Goal: Task Accomplishment & Management: Use online tool/utility

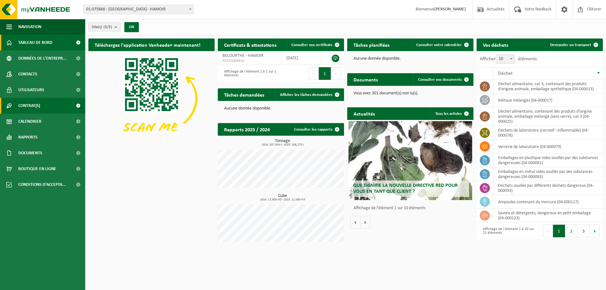
click at [50, 102] on link "Contrat(s)" at bounding box center [42, 106] width 85 height 16
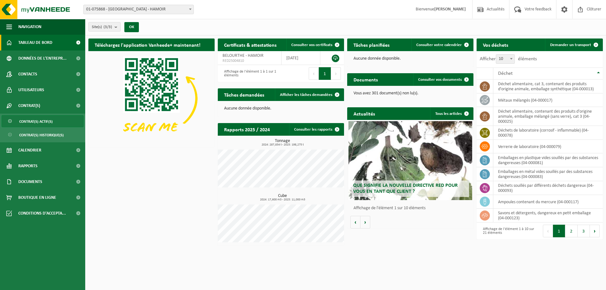
click at [51, 118] on span "Contrat(s) actif(s)" at bounding box center [35, 122] width 33 height 12
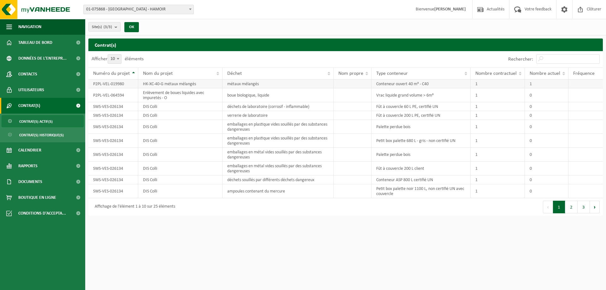
click at [166, 84] on td "HK-XC-40-G métaux mélangés" at bounding box center [180, 84] width 85 height 9
click at [297, 84] on td "métaux mélangés" at bounding box center [278, 84] width 111 height 9
click at [57, 154] on link "Calendrier" at bounding box center [42, 150] width 85 height 16
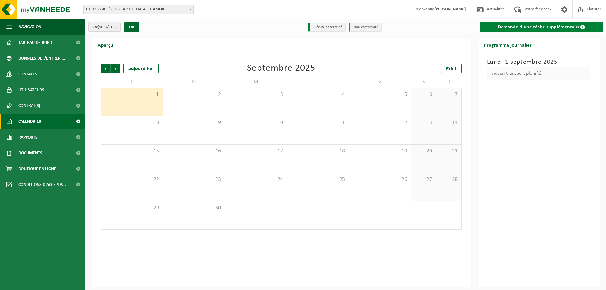
click at [549, 29] on link "Demande d'une tâche supplémentaire" at bounding box center [542, 27] width 124 height 10
click at [532, 29] on link "Demande d'une tâche supplémentaire" at bounding box center [542, 27] width 124 height 10
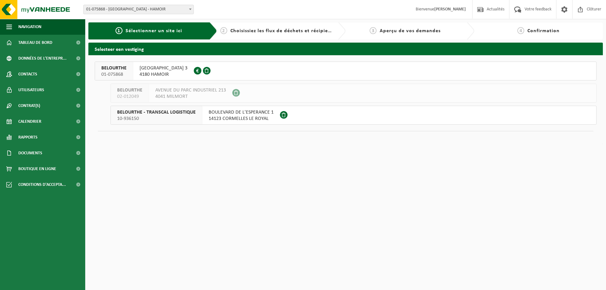
click at [174, 98] on span "4041 MILMORT" at bounding box center [190, 96] width 71 height 6
click at [174, 90] on span "AVENUE DU PARC INDUSTRIEL 213" at bounding box center [190, 90] width 71 height 6
click at [168, 74] on span "4180 HAMOIR" at bounding box center [164, 74] width 48 height 6
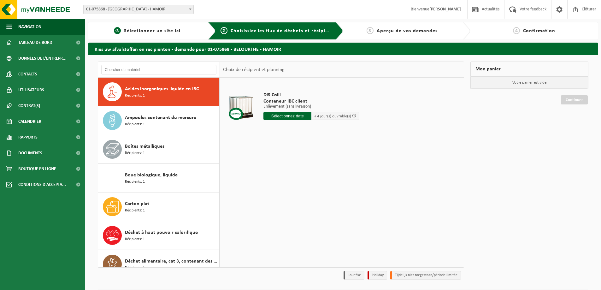
click at [179, 30] on span "Sélectionner un site ici" at bounding box center [152, 30] width 57 height 5
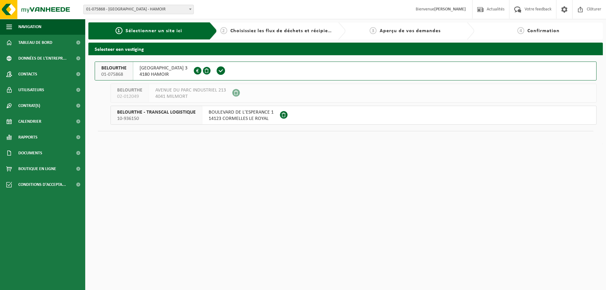
click at [164, 70] on span "AVENUE DES VILLAS 3" at bounding box center [164, 68] width 48 height 6
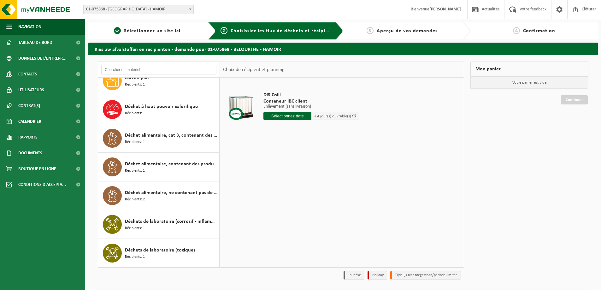
scroll to position [126, 0]
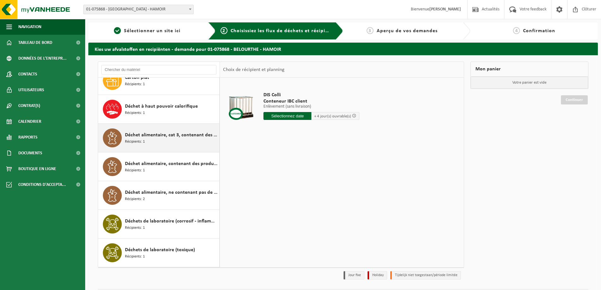
click at [170, 130] on div "Déchet alimentaire, cat 3, contenant des produits d'origine animale, emballage …" at bounding box center [171, 138] width 93 height 19
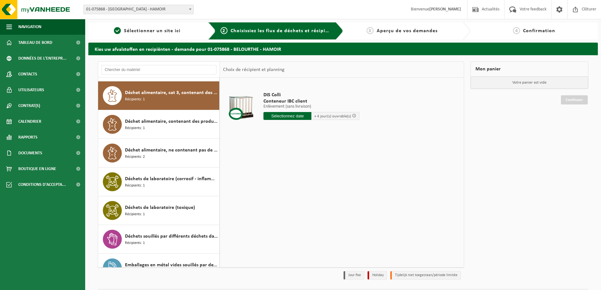
scroll to position [172, 0]
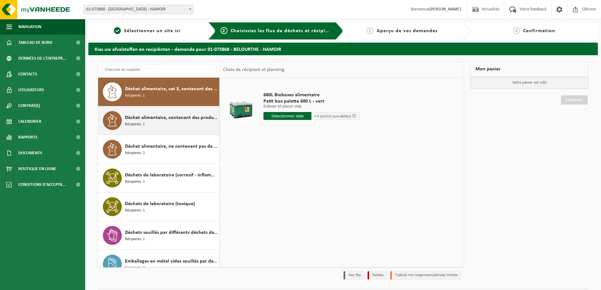
click at [173, 124] on div "Déchet alimentaire, contenant des produits d'origine animale, emballage mélangé…" at bounding box center [171, 120] width 93 height 19
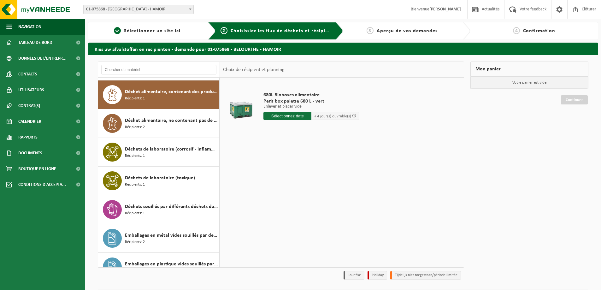
scroll to position [201, 0]
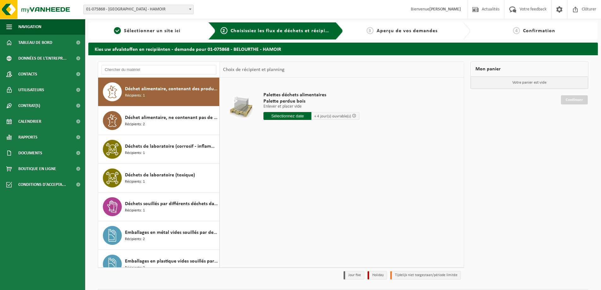
click at [173, 124] on div "Déchet alimentaire, ne contenant pas de produits d'origine animale, emballage m…" at bounding box center [171, 120] width 93 height 19
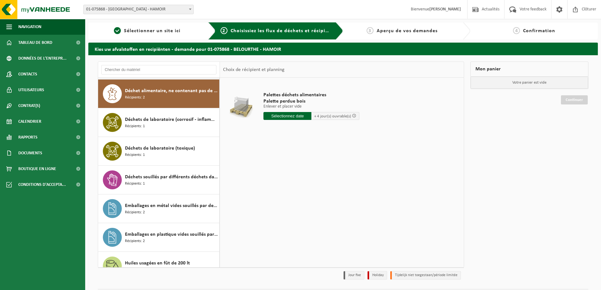
scroll to position [230, 0]
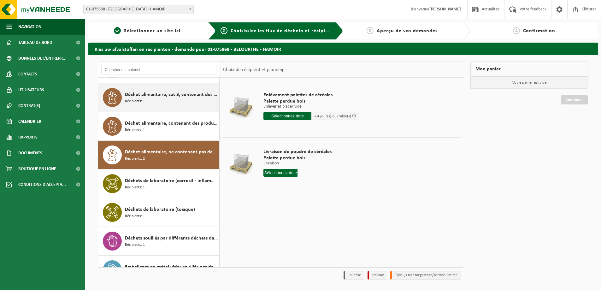
click at [177, 102] on div "Déchet alimentaire, cat 3, contenant des produits d'origine animale, emballage …" at bounding box center [171, 97] width 93 height 19
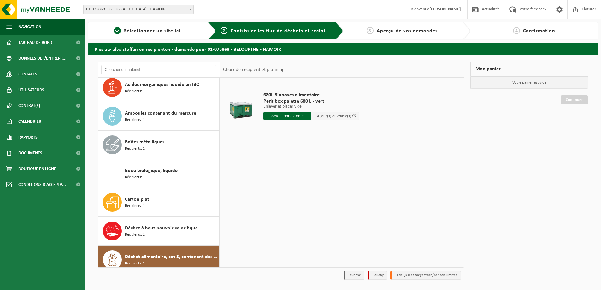
scroll to position [0, 0]
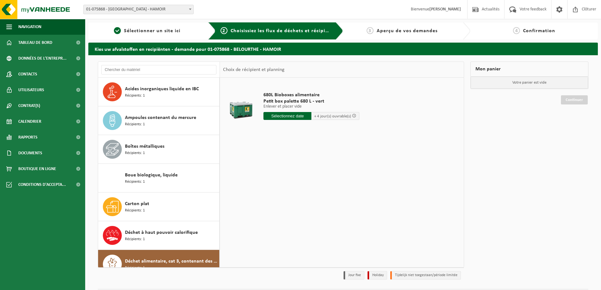
click at [301, 118] on input "text" at bounding box center [288, 116] width 48 height 8
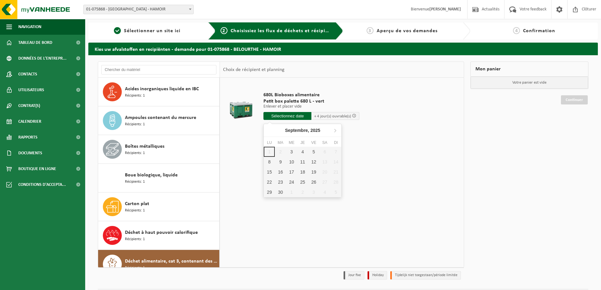
click at [353, 117] on span at bounding box center [354, 116] width 4 height 4
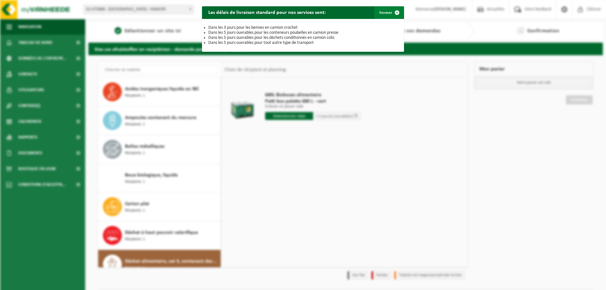
click at [396, 13] on span "button" at bounding box center [397, 12] width 13 height 13
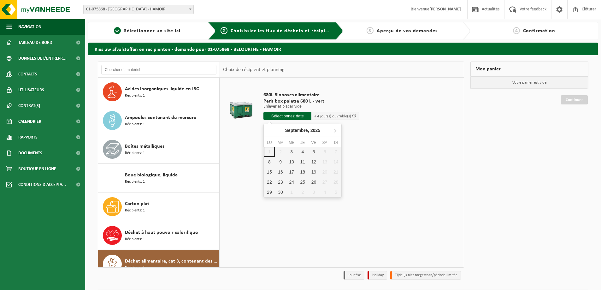
click at [297, 116] on input "text" at bounding box center [288, 116] width 48 height 8
click at [291, 152] on div "3" at bounding box center [291, 152] width 11 height 10
type input "à partir de 2025-09-03"
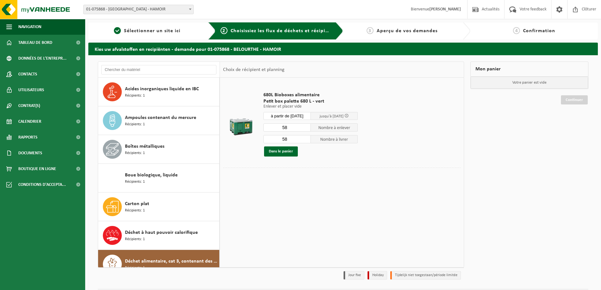
click at [453, 152] on td "680L Bioboxes alimentaire Petit box palette 680 L - vert Enlever et placer vide…" at bounding box center [360, 124] width 202 height 87
click at [297, 129] on input "58" at bounding box center [287, 127] width 47 height 8
drag, startPoint x: 297, startPoint y: 129, endPoint x: 278, endPoint y: 127, distance: 19.3
click at [278, 127] on input "58" at bounding box center [287, 127] width 47 height 8
type input "45"
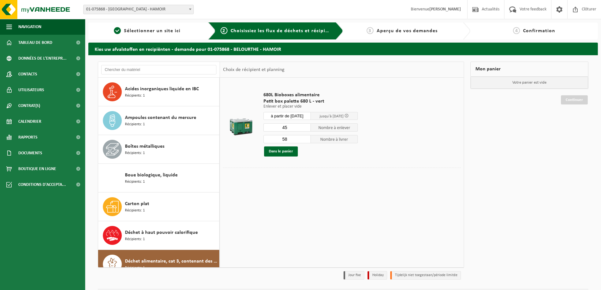
drag, startPoint x: 296, startPoint y: 142, endPoint x: 278, endPoint y: 143, distance: 18.0
click at [278, 143] on div "45 Nombre à enlever 58 Nombre à livrer Dans le panier" at bounding box center [311, 139] width 94 height 33
type input "45"
click at [280, 151] on button "Dans le panier" at bounding box center [281, 152] width 34 height 10
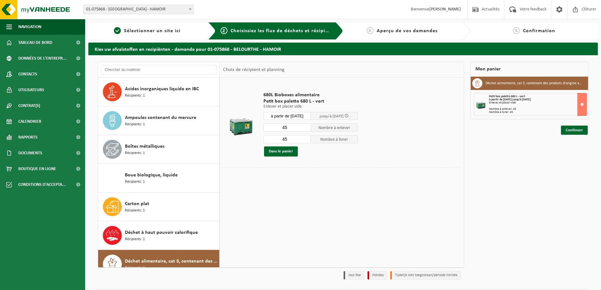
click at [297, 115] on input "à partir de 2025-09-03" at bounding box center [287, 116] width 47 height 8
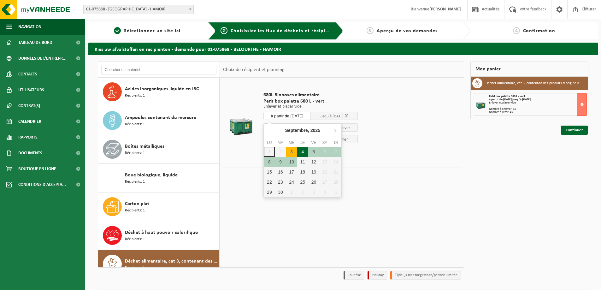
click at [302, 153] on div "4" at bounding box center [302, 152] width 11 height 10
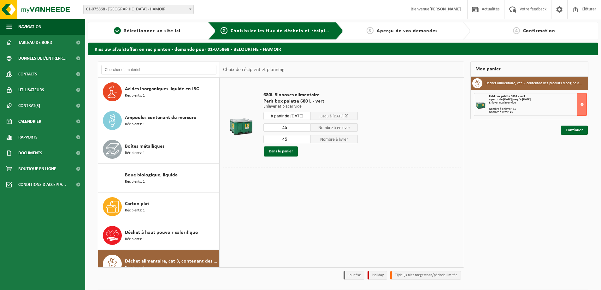
click at [296, 117] on input "à partir de 2025-09-04" at bounding box center [287, 116] width 47 height 8
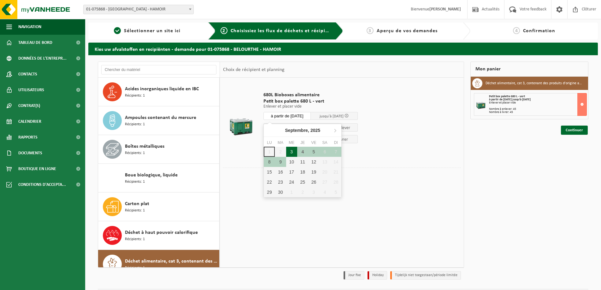
click at [297, 151] on div "3" at bounding box center [291, 152] width 11 height 10
type input "à partir de 2025-09-03"
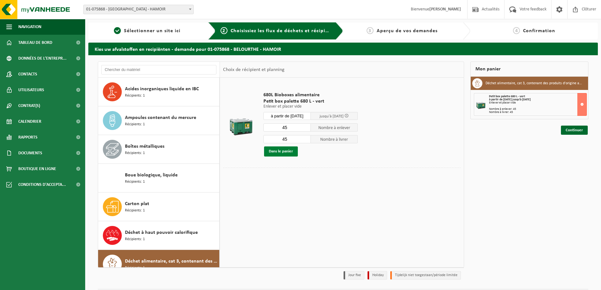
click at [286, 154] on button "Dans le panier" at bounding box center [281, 152] width 34 height 10
click at [568, 130] on link "Continuer" at bounding box center [574, 130] width 27 height 9
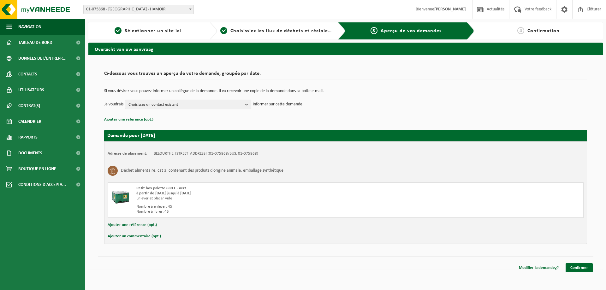
click at [240, 106] on span "Choisissez un contact existant" at bounding box center [186, 104] width 114 height 9
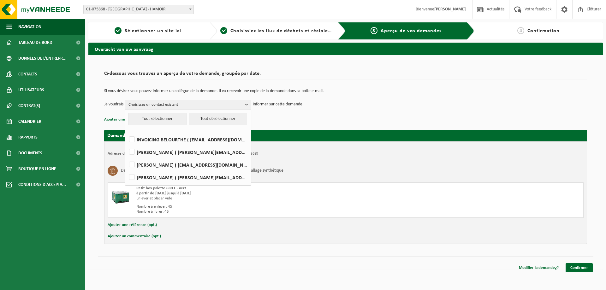
click at [322, 123] on p "Ajouter une référence (opt.)" at bounding box center [345, 120] width 483 height 8
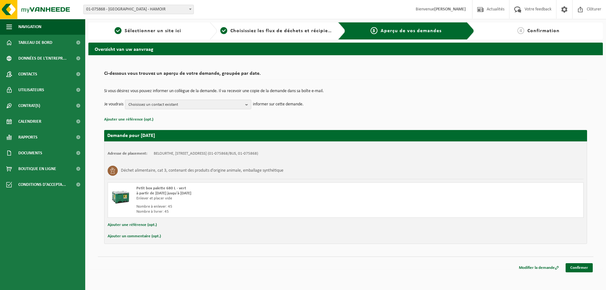
click at [227, 107] on span "Choisissez un contact existant" at bounding box center [186, 104] width 114 height 9
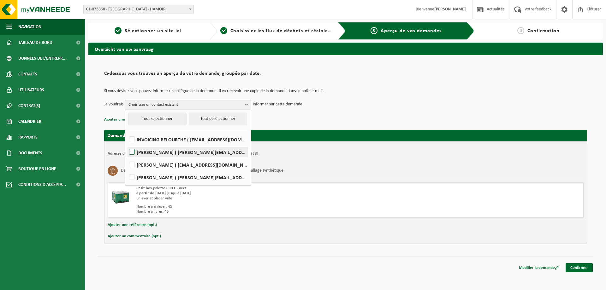
click at [136, 155] on label "Fabienne Cogniaux ( fabienne.cogniaux@belourthe.be )" at bounding box center [188, 151] width 120 height 9
click at [127, 144] on input "Fabienne Cogniaux ( fabienne.cogniaux@belourthe.be )" at bounding box center [127, 144] width 0 height 0
checkbox input "true"
click at [308, 120] on p "Ajouter une référence (opt.)" at bounding box center [345, 120] width 483 height 8
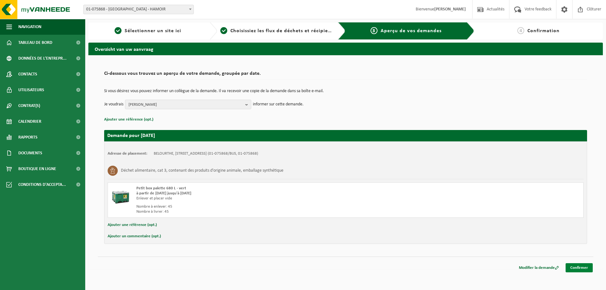
click at [575, 269] on link "Confirmer" at bounding box center [579, 267] width 27 height 9
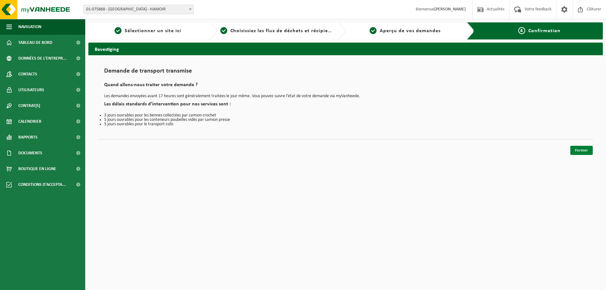
click at [574, 149] on link "Fermer" at bounding box center [582, 150] width 22 height 9
